Goal: Task Accomplishment & Management: Complete application form

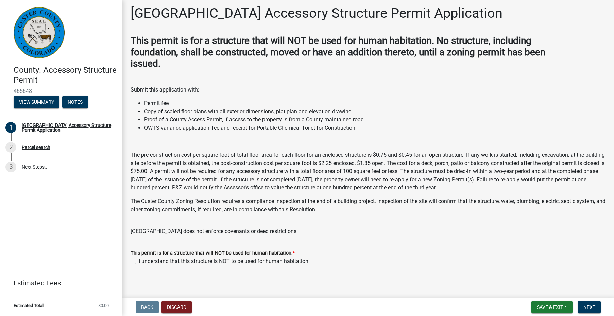
scroll to position [6, 0]
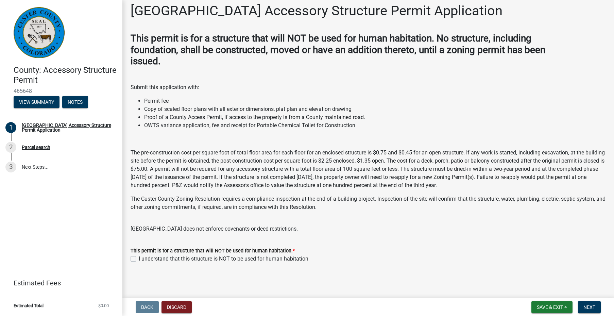
click at [139, 257] on label "I understand that this structure is NOT to be used for human habitation" at bounding box center [224, 258] width 170 height 8
click at [139, 257] on input "I understand that this structure is NOT to be used for human habitation" at bounding box center [141, 256] width 4 height 4
checkbox input "true"
click at [543, 306] on span "Save & Exit" at bounding box center [550, 306] width 26 height 5
click at [538, 273] on button "Save" at bounding box center [545, 273] width 54 height 16
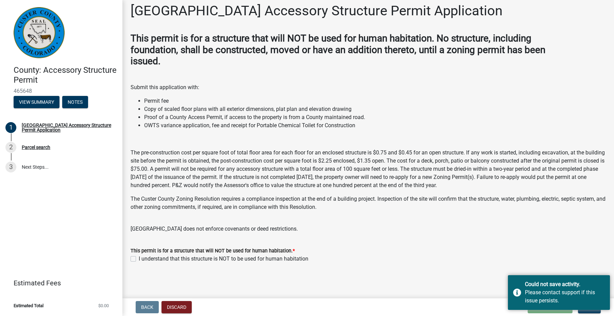
click at [139, 261] on label "I understand that this structure is NOT to be used for human habitation" at bounding box center [224, 258] width 170 height 8
click at [139, 259] on input "I understand that this structure is NOT to be used for human habitation" at bounding box center [141, 256] width 4 height 4
checkbox input "true"
click at [520, 251] on div "This permit is for a structure that will NOT be used for human habitation. *" at bounding box center [367, 250] width 475 height 8
click at [34, 145] on div "Parcel search" at bounding box center [36, 147] width 29 height 5
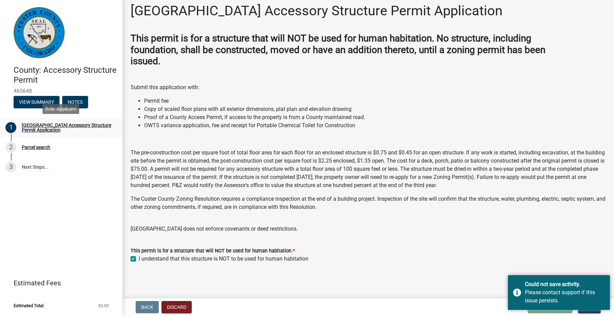
click at [53, 127] on div "[GEOGRAPHIC_DATA] Accessory Structure Permit Application" at bounding box center [67, 128] width 90 height 10
click at [44, 100] on button "View Summary" at bounding box center [37, 102] width 46 height 12
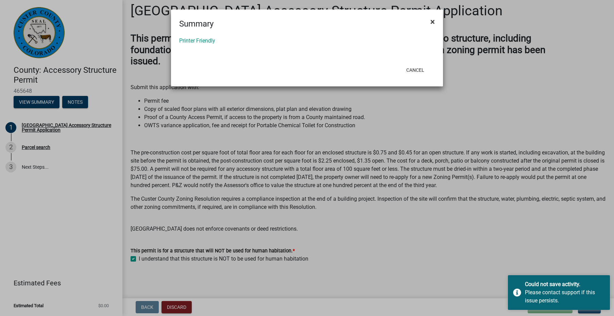
click at [431, 20] on span "×" at bounding box center [432, 22] width 4 height 10
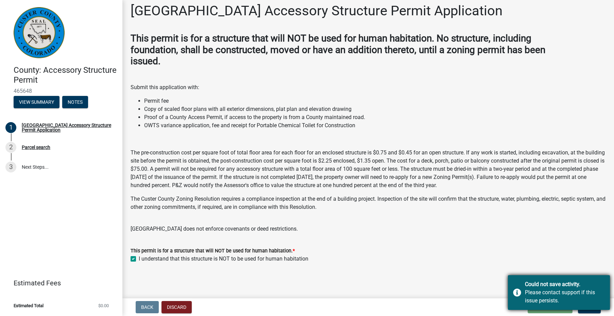
click at [517, 291] on div "Could not save activity. Please contact support if this issue persists." at bounding box center [559, 292] width 102 height 35
